Goal: Complete application form

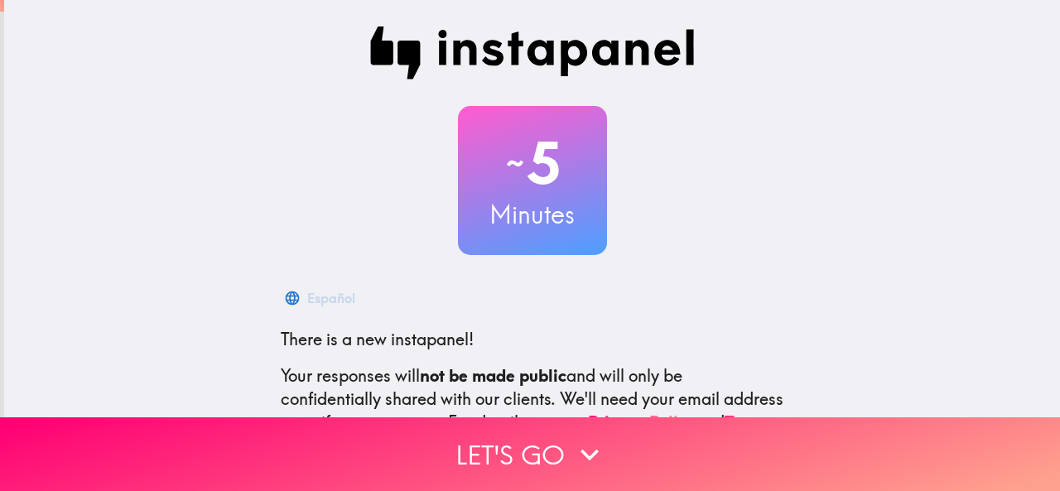
scroll to position [198, 0]
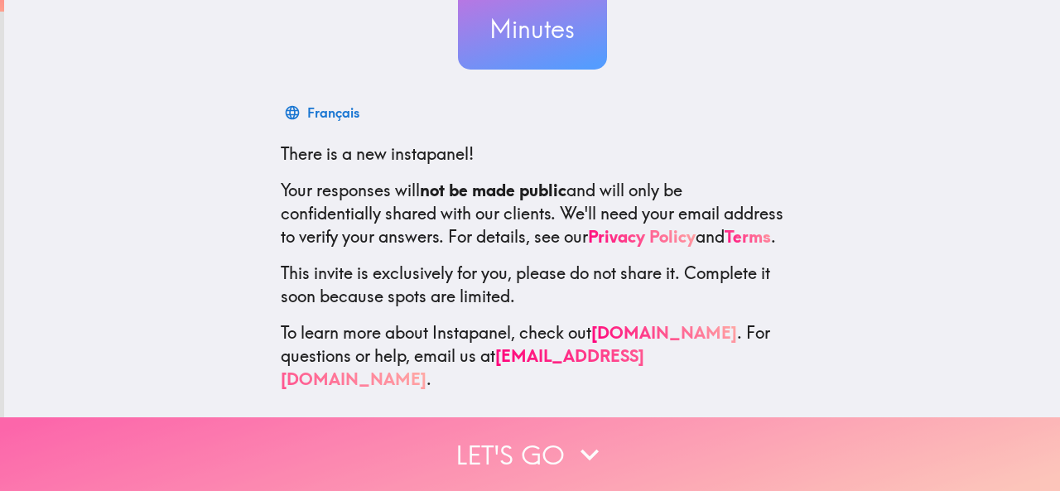
drag, startPoint x: 588, startPoint y: 433, endPoint x: 597, endPoint y: 431, distance: 9.3
click at [590, 436] on icon "button" at bounding box center [589, 454] width 36 height 36
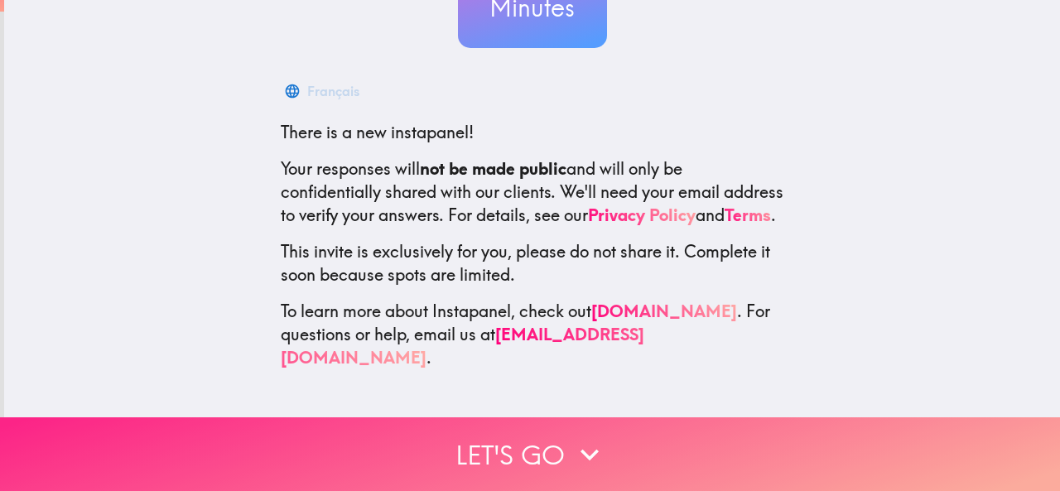
scroll to position [0, 0]
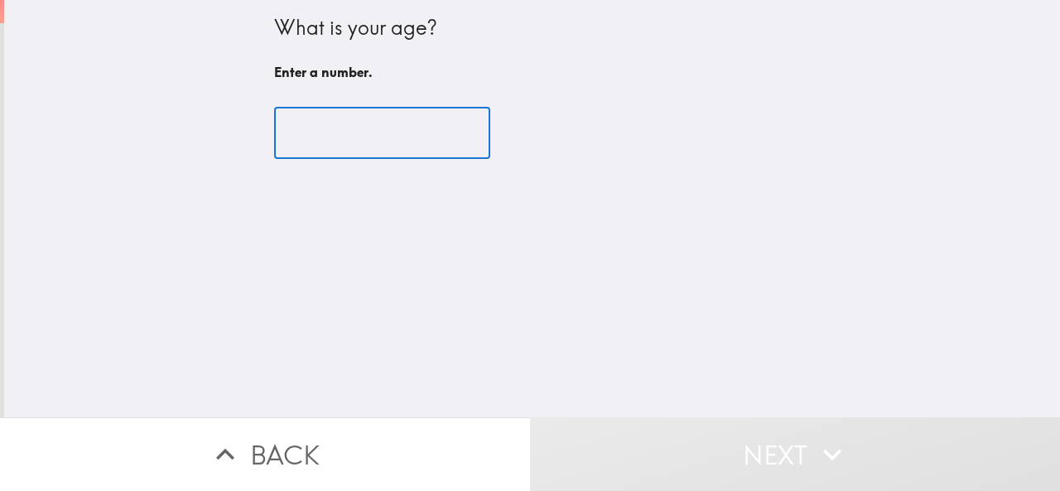
click at [417, 132] on input "number" at bounding box center [382, 133] width 216 height 51
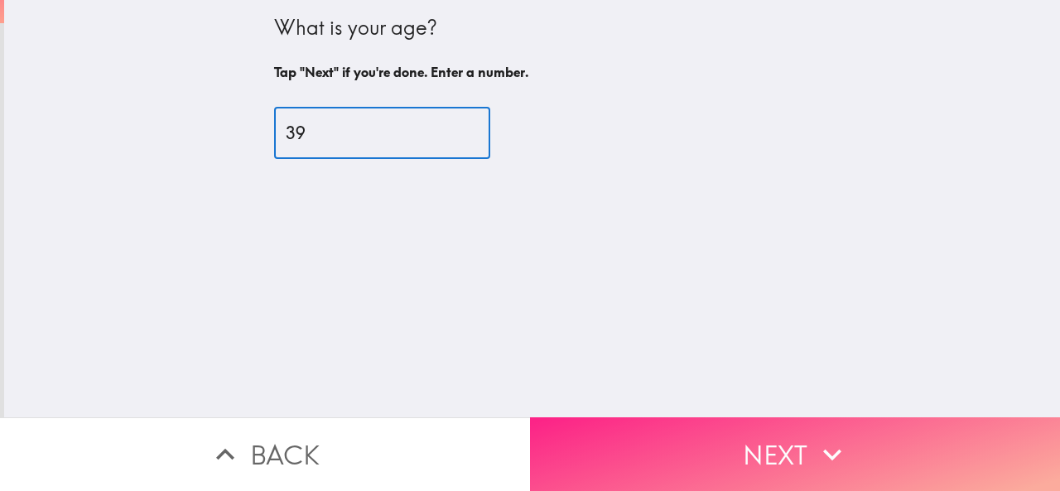
type input "39"
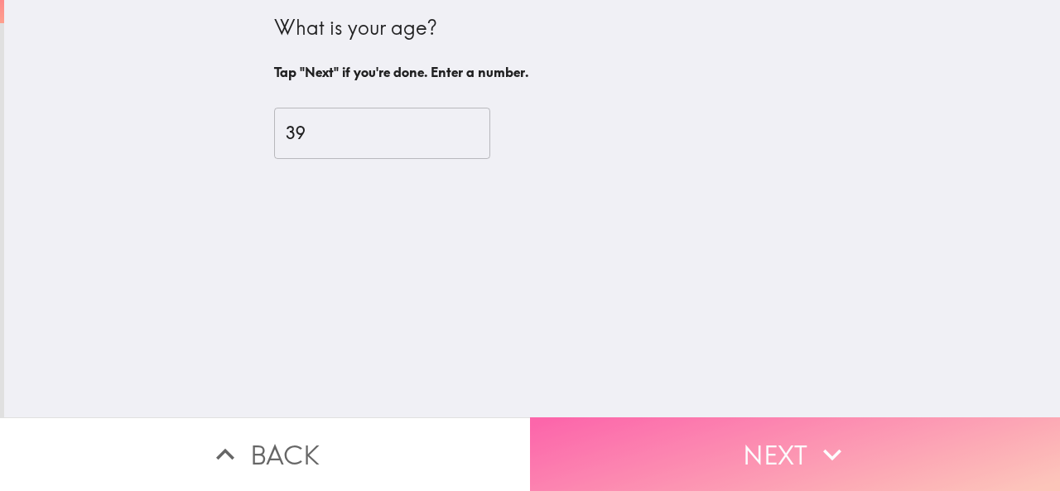
click at [769, 441] on button "Next" at bounding box center [795, 454] width 530 height 74
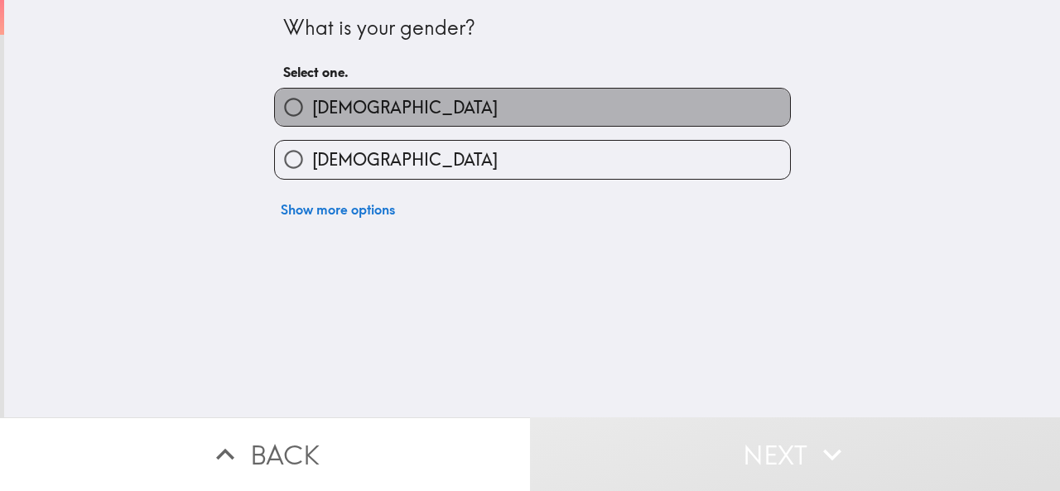
click at [347, 95] on label "[DEMOGRAPHIC_DATA]" at bounding box center [532, 107] width 515 height 37
click at [312, 95] on input "[DEMOGRAPHIC_DATA]" at bounding box center [293, 107] width 37 height 37
radio input "true"
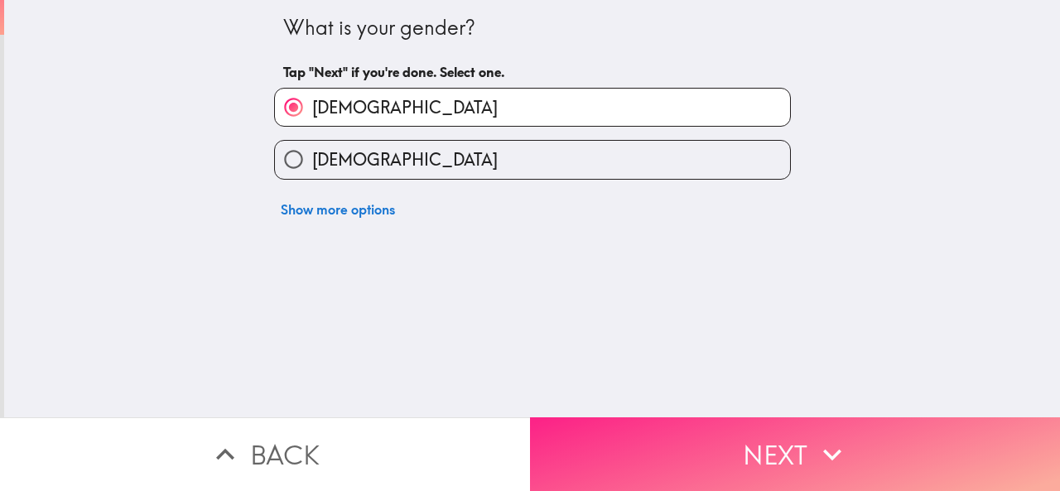
click at [786, 450] on button "Next" at bounding box center [795, 454] width 530 height 74
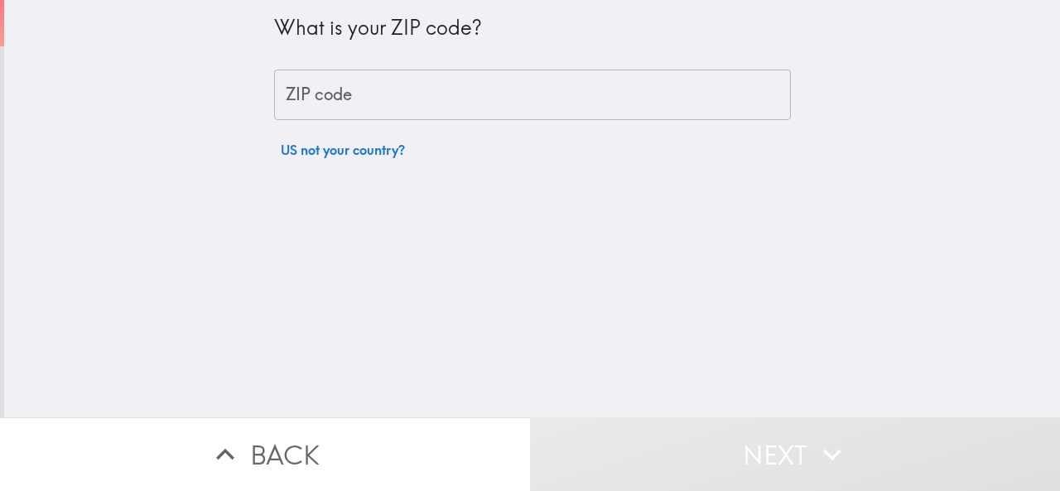
click at [529, 96] on input "ZIP code" at bounding box center [532, 95] width 517 height 51
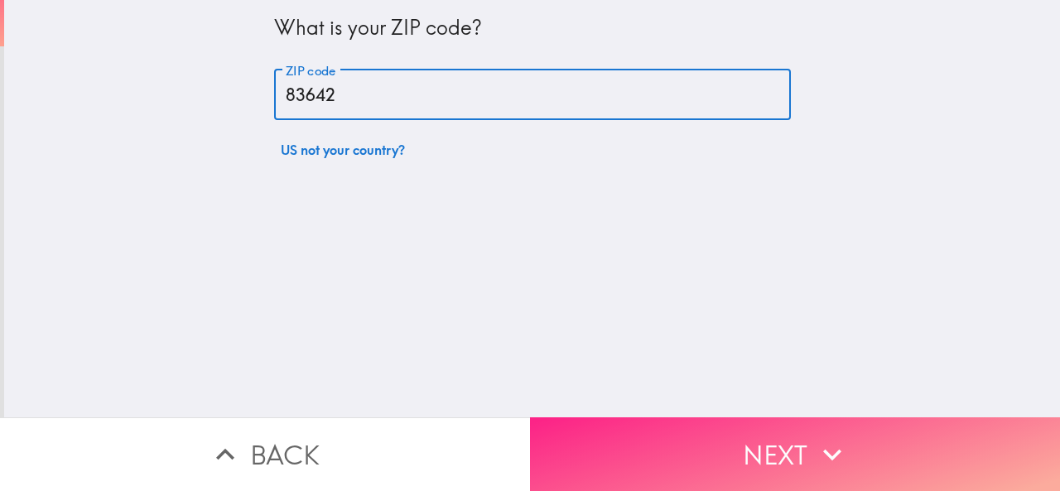
type input "83642"
click at [841, 447] on icon "button" at bounding box center [832, 454] width 36 height 36
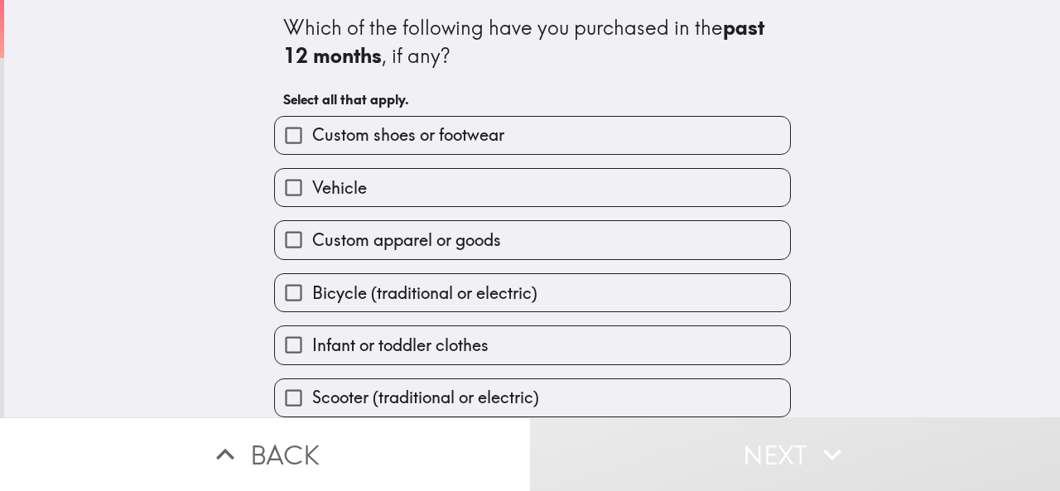
scroll to position [118, 0]
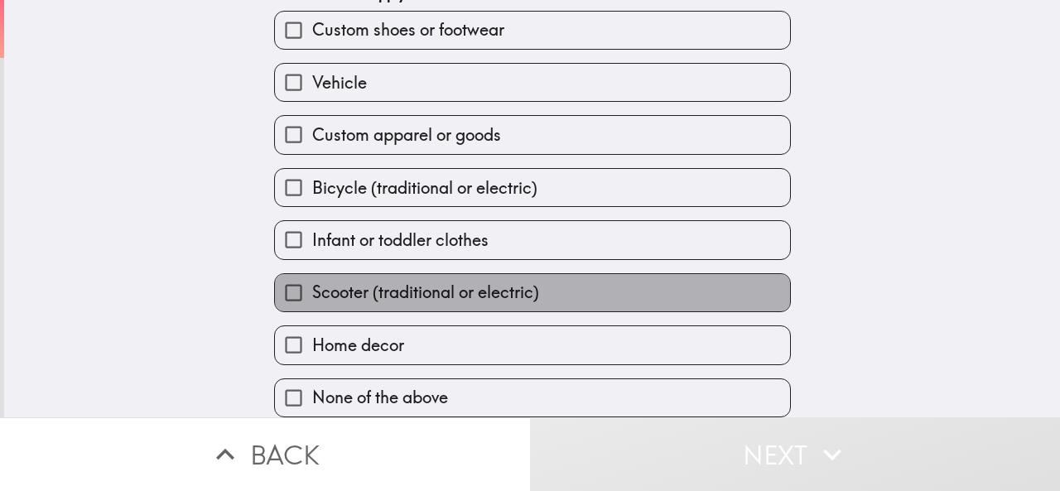
click at [323, 286] on span "Scooter (traditional or electric)" at bounding box center [425, 292] width 227 height 23
click at [312, 286] on input "Scooter (traditional or electric)" at bounding box center [293, 292] width 37 height 37
checkbox input "true"
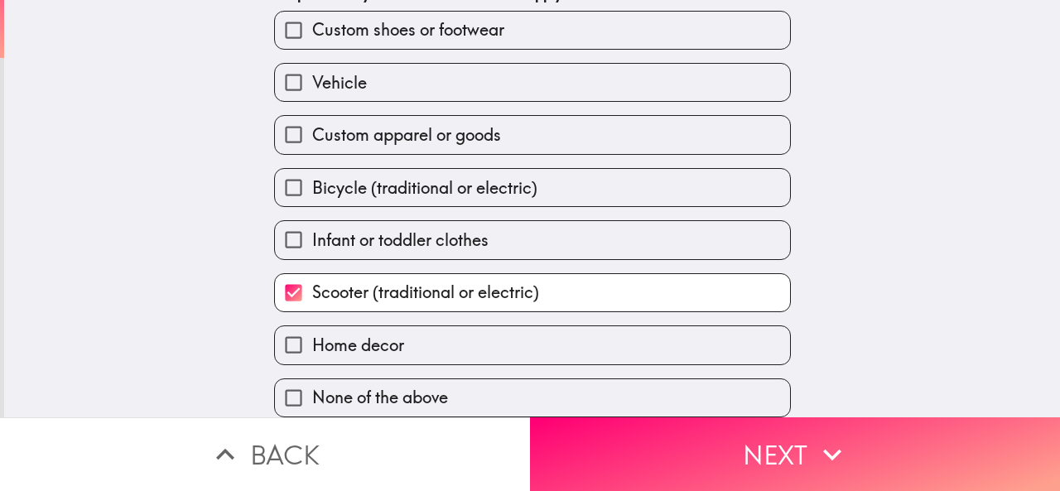
scroll to position [35, 0]
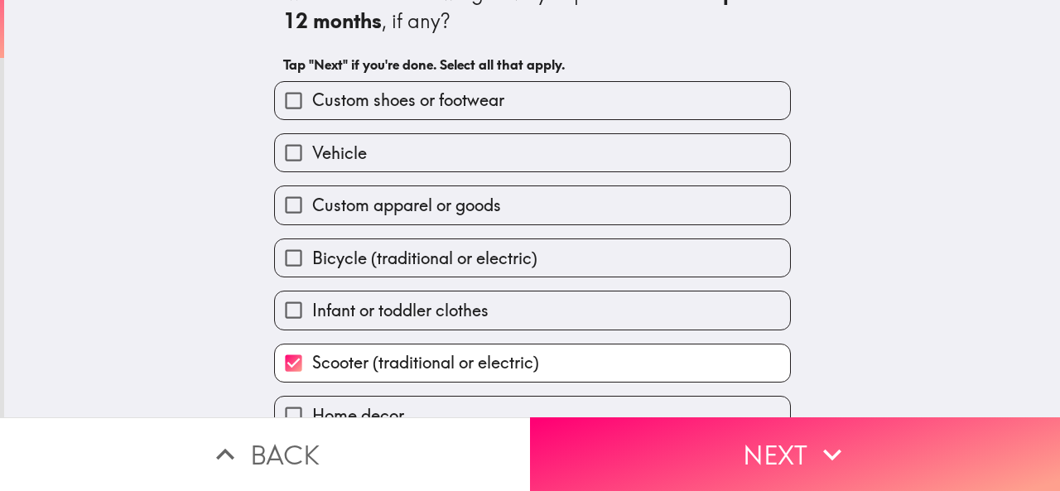
click at [430, 108] on span "Custom shoes or footwear" at bounding box center [408, 100] width 192 height 23
click at [312, 108] on input "Custom shoes or footwear" at bounding box center [293, 100] width 37 height 37
checkbox input "true"
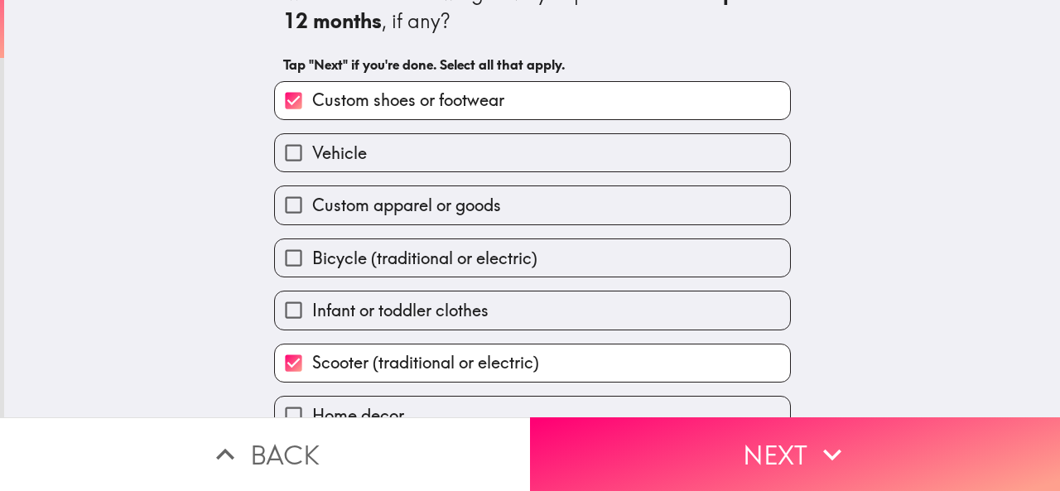
scroll to position [118, 0]
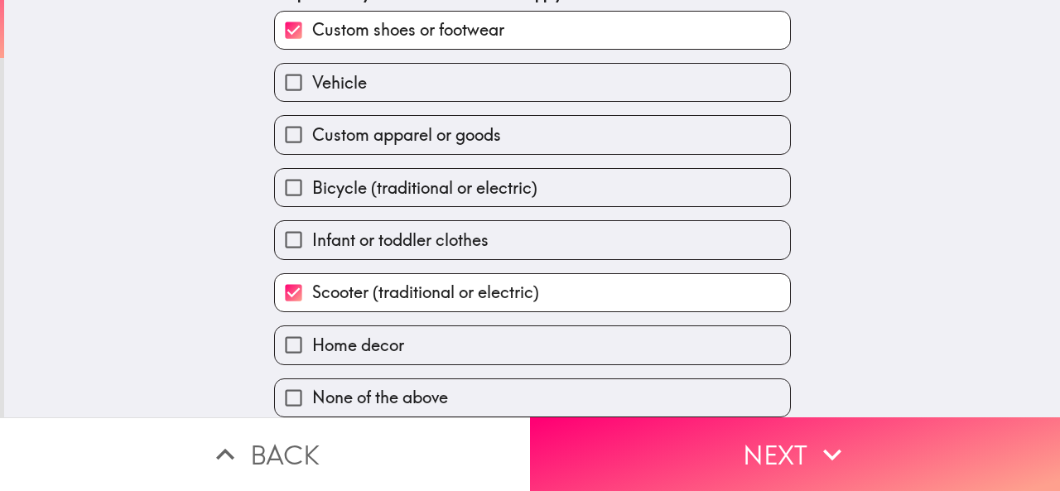
click at [406, 326] on label "Home decor" at bounding box center [532, 344] width 515 height 37
click at [312, 326] on input "Home decor" at bounding box center [293, 344] width 37 height 37
checkbox input "true"
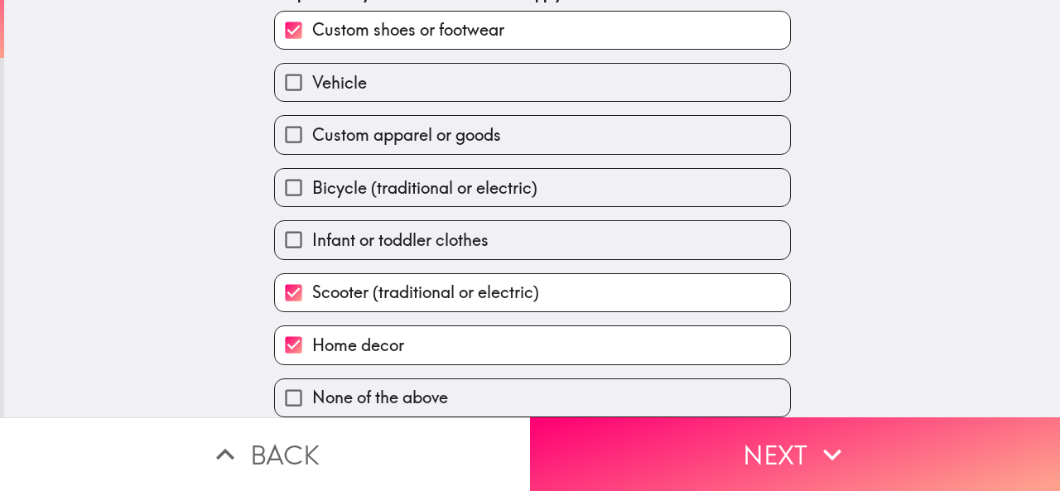
scroll to position [0, 0]
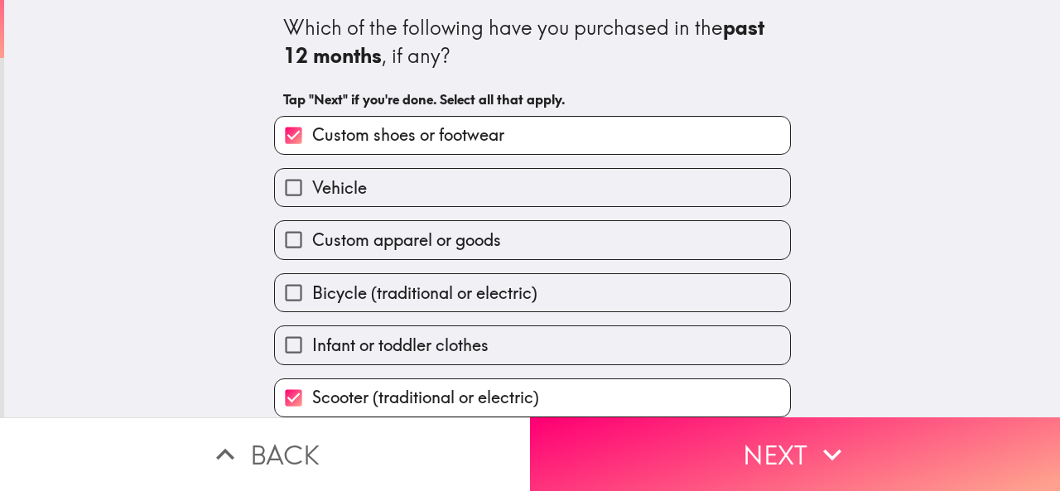
click at [345, 193] on span "Vehicle" at bounding box center [339, 187] width 55 height 23
click at [312, 193] on input "Vehicle" at bounding box center [293, 187] width 37 height 37
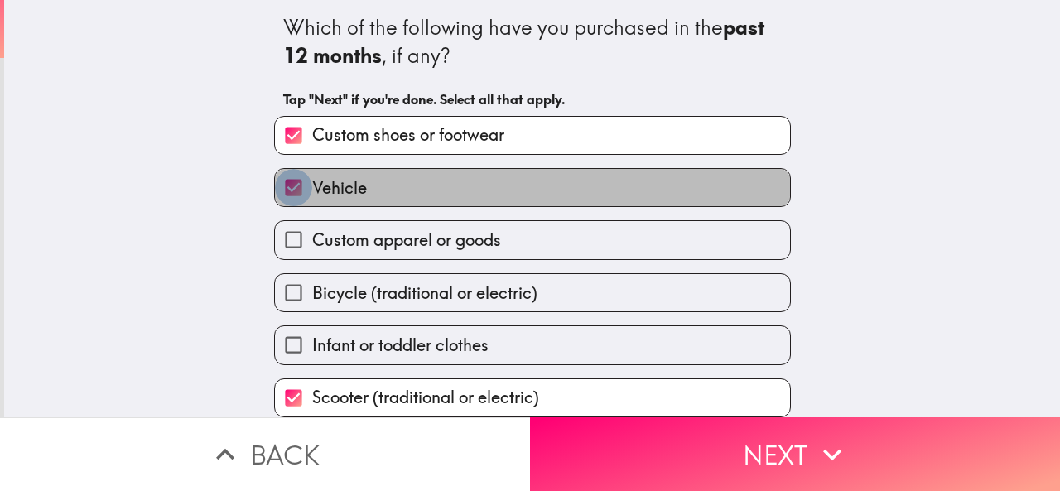
click at [284, 199] on input "Vehicle" at bounding box center [293, 187] width 37 height 37
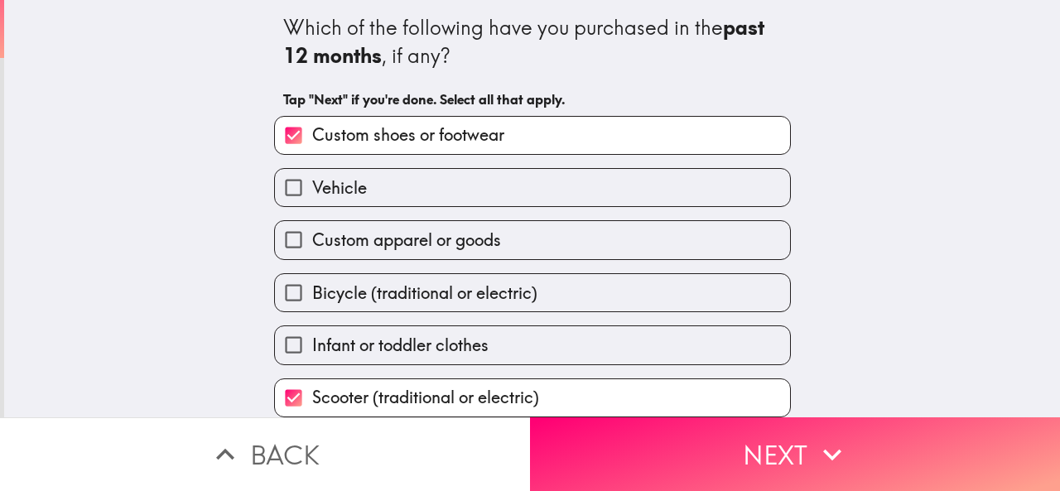
click at [358, 204] on label "Vehicle" at bounding box center [532, 187] width 515 height 37
click at [312, 204] on input "Vehicle" at bounding box center [293, 187] width 37 height 37
checkbox input "true"
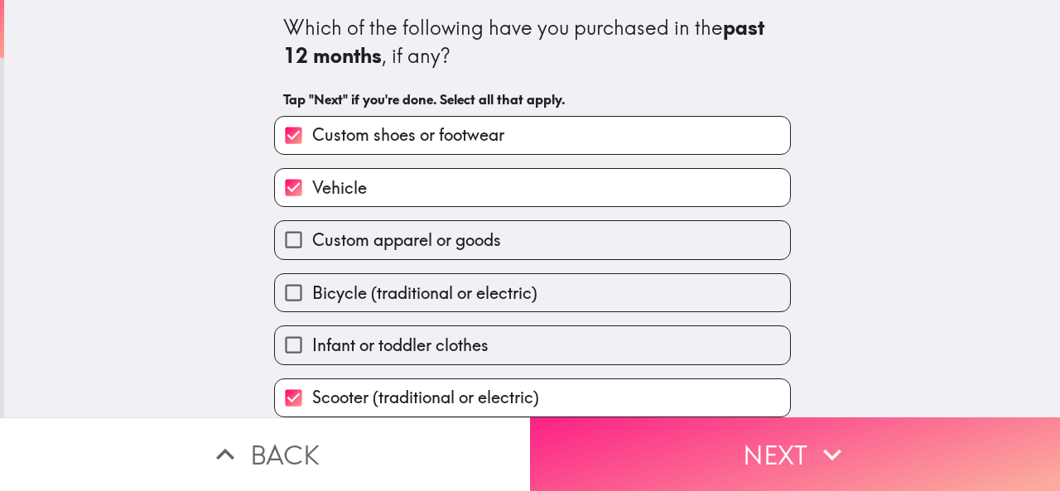
click at [738, 434] on button "Next" at bounding box center [795, 454] width 530 height 74
